Goal: Task Accomplishment & Management: Complete application form

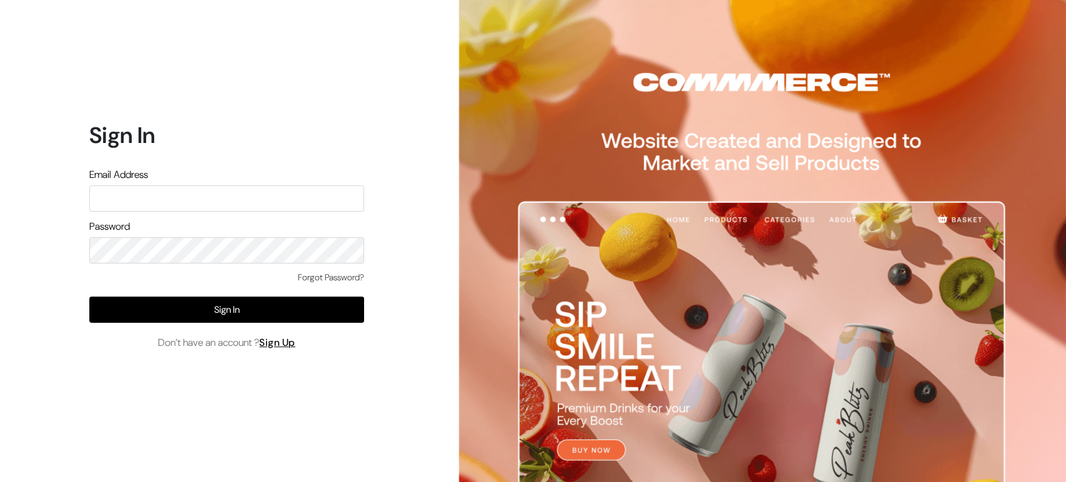
click at [268, 203] on input "text" at bounding box center [226, 198] width 275 height 26
click at [281, 346] on link "Sign Up" at bounding box center [277, 342] width 36 height 13
click at [229, 200] on input "text" at bounding box center [226, 198] width 275 height 26
type input "madhanrajraj70@gmail.com"
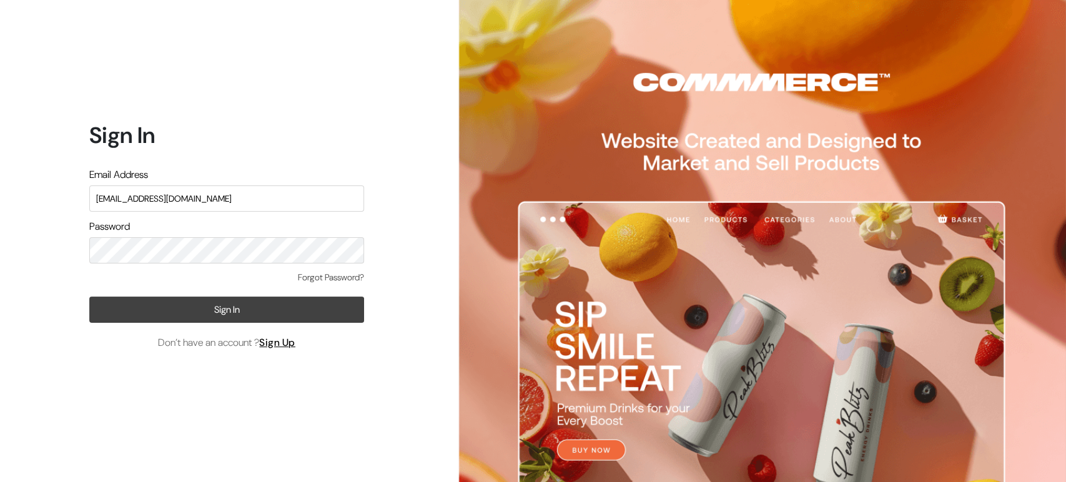
click at [250, 313] on button "Sign In" at bounding box center [226, 310] width 275 height 26
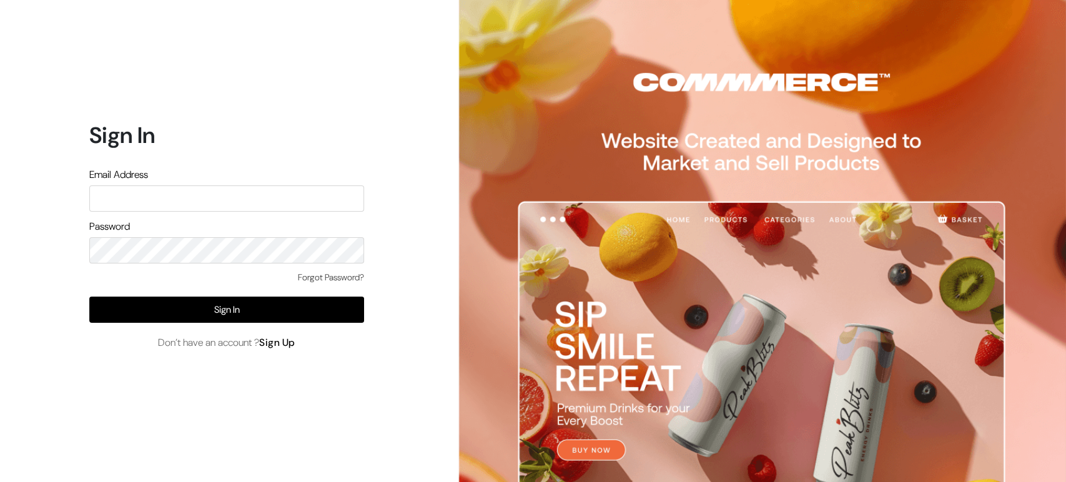
click at [285, 339] on link "Sign Up" at bounding box center [277, 342] width 36 height 13
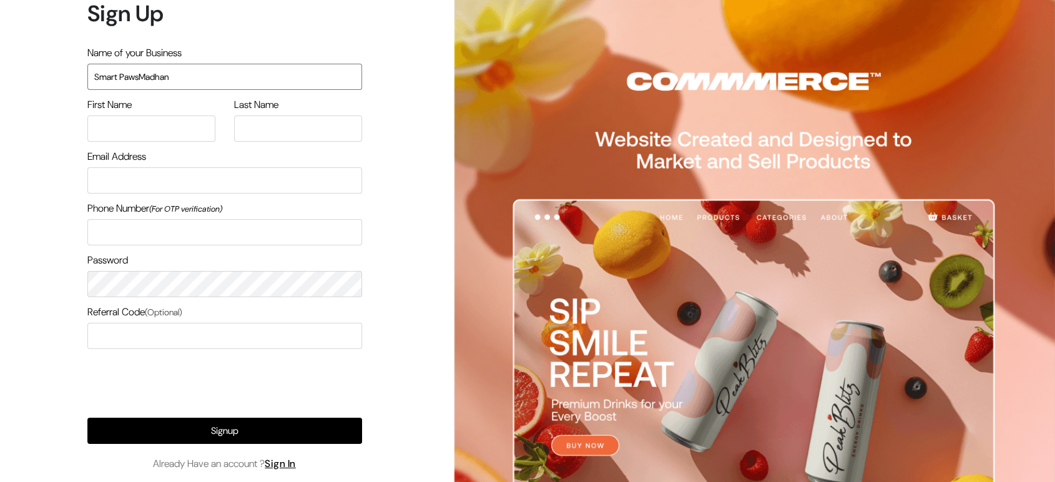
click at [200, 79] on input "Smart PawsMadhan" at bounding box center [224, 77] width 275 height 26
type input "Smart Paws"
click at [157, 132] on input "text" at bounding box center [151, 129] width 128 height 26
type input "Madhan"
type input "Raj"
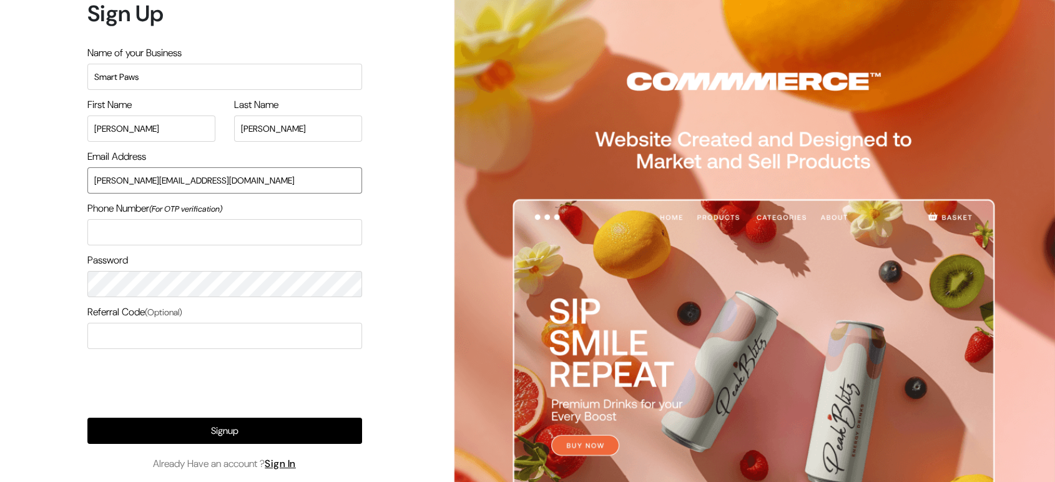
drag, startPoint x: 222, startPoint y: 179, endPoint x: 208, endPoint y: 179, distance: 13.7
click at [208, 179] on input "madhan@commmerce.com" at bounding box center [224, 180] width 275 height 26
click at [252, 186] on input "madhan@commmerce.com" at bounding box center [224, 180] width 275 height 26
type input "madhan@commmerce.com"
click at [203, 232] on input "text" at bounding box center [224, 232] width 275 height 26
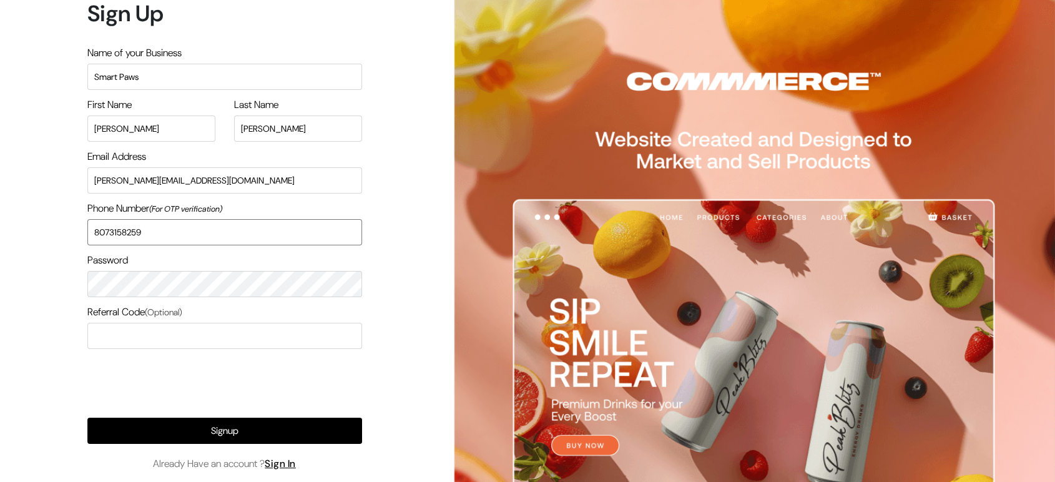
type input "8073158259"
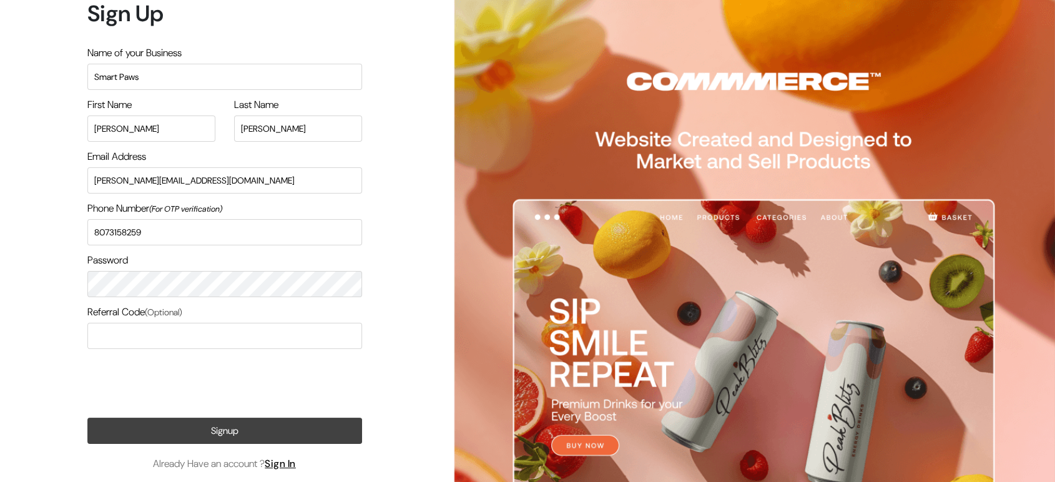
click at [226, 432] on button "Signup" at bounding box center [224, 431] width 275 height 26
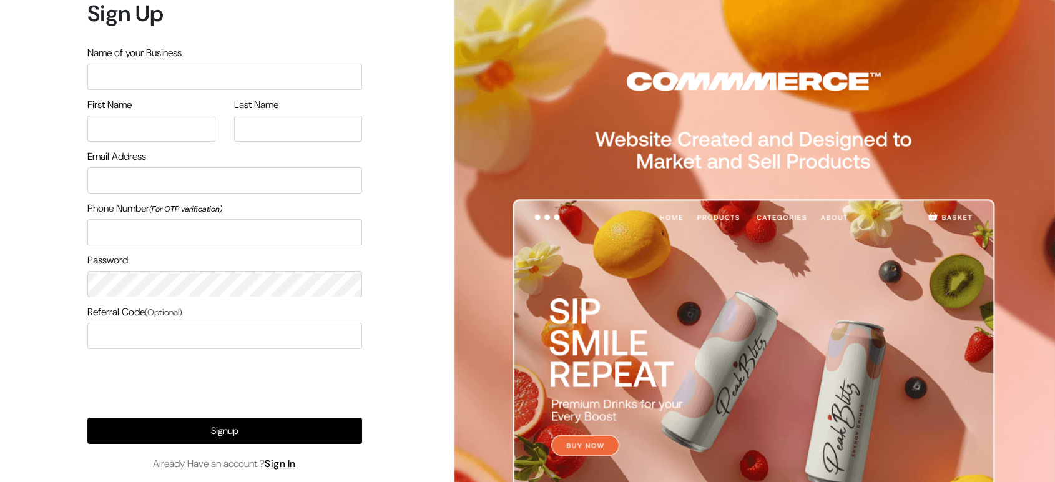
click at [179, 76] on input "text" at bounding box center [224, 77] width 275 height 26
type input "Smart Paws"
click at [152, 121] on input "text" at bounding box center [151, 129] width 128 height 26
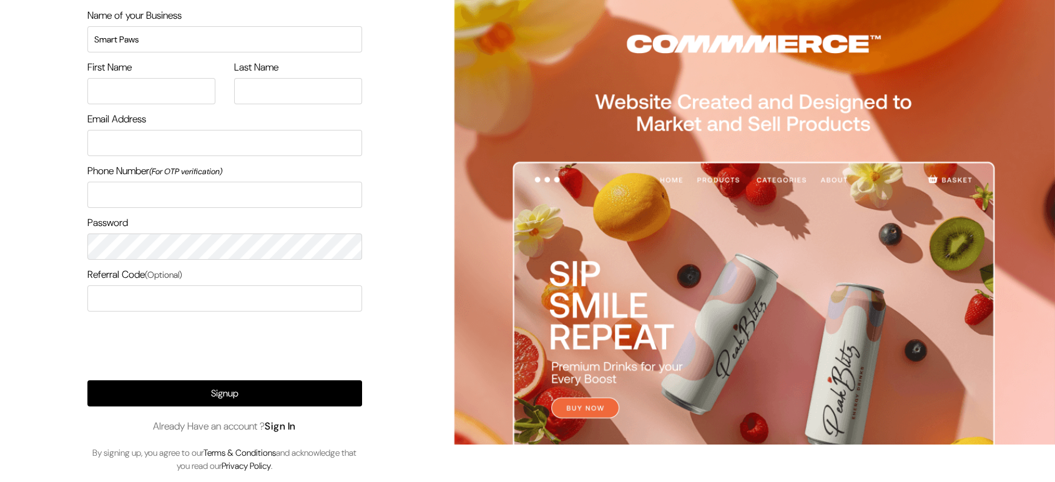
click at [290, 425] on link "Sign In" at bounding box center [280, 426] width 31 height 13
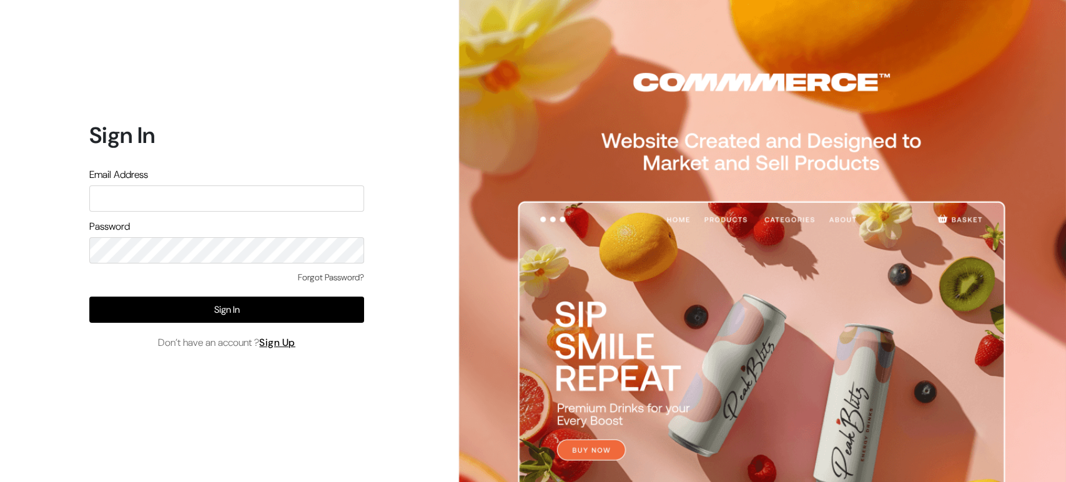
click at [172, 201] on input "text" at bounding box center [226, 198] width 275 height 26
type input "madhan@commmerce.com"
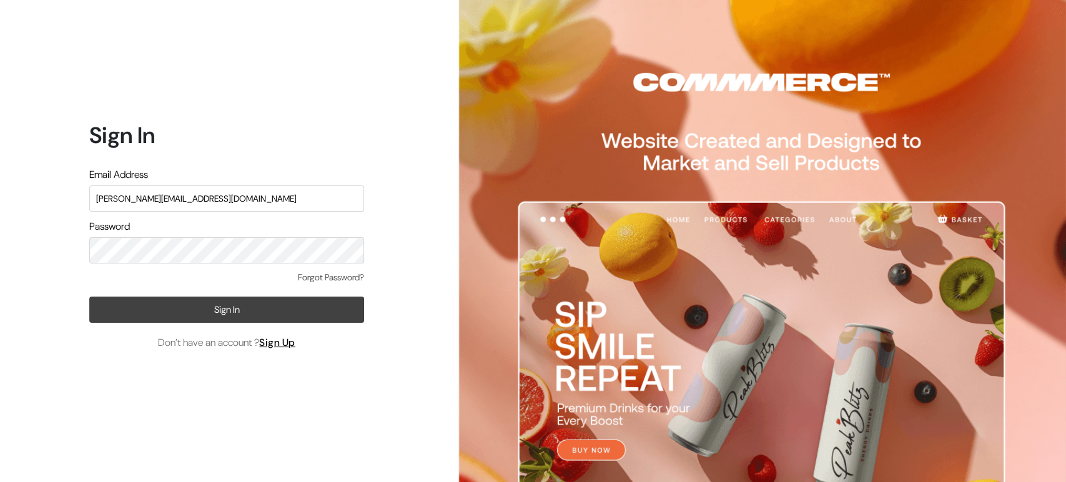
click at [209, 305] on button "Sign In" at bounding box center [226, 310] width 275 height 26
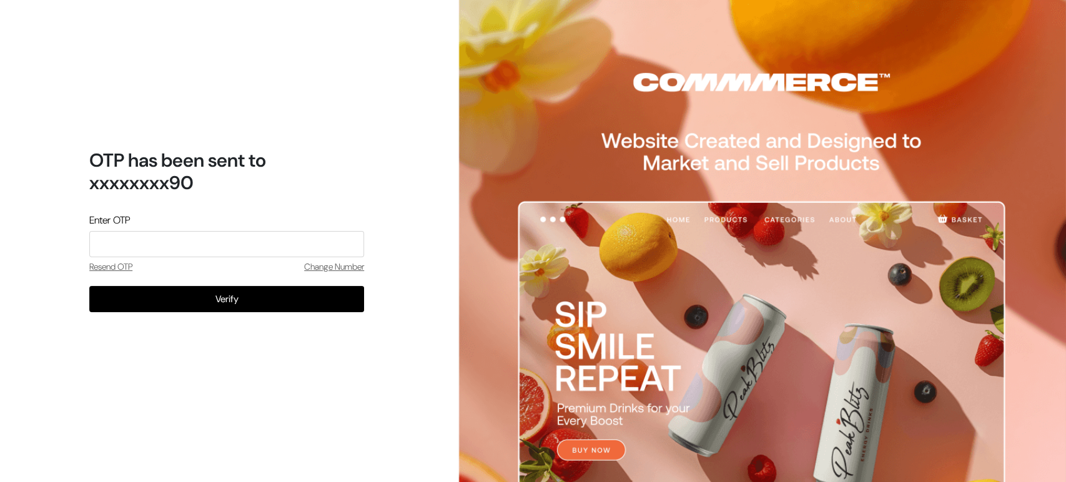
click at [233, 241] on input "tel" at bounding box center [226, 244] width 275 height 26
click at [295, 131] on div "OTP has been sent to xxxxxxxx90 Enter OTP Resend OTP Change Number Verify Chang…" at bounding box center [222, 241] width 444 height 482
